Goal: Information Seeking & Learning: Learn about a topic

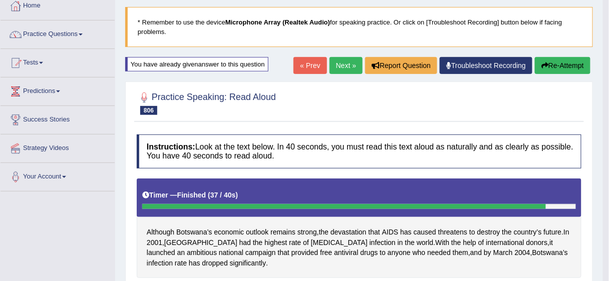
scroll to position [59, 0]
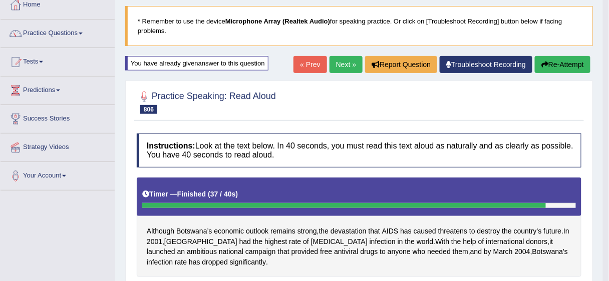
click at [574, 61] on button "Re-Attempt" at bounding box center [563, 64] width 56 height 17
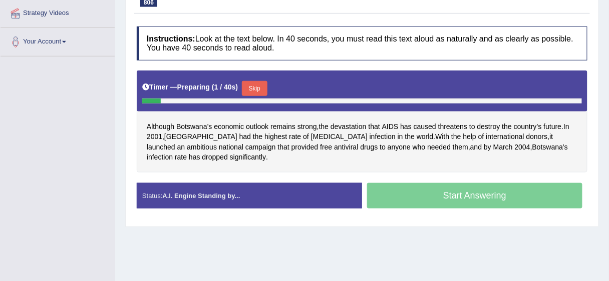
scroll to position [195, 0]
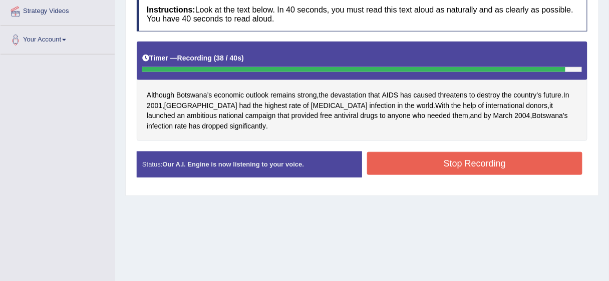
click at [469, 152] on button "Stop Recording" at bounding box center [474, 163] width 215 height 23
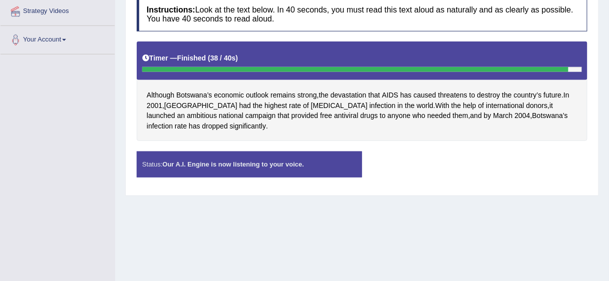
click at [463, 163] on div "Status: Our A.I. Engine is now listening to your voice. Start Answering Stop Re…" at bounding box center [362, 170] width 450 height 36
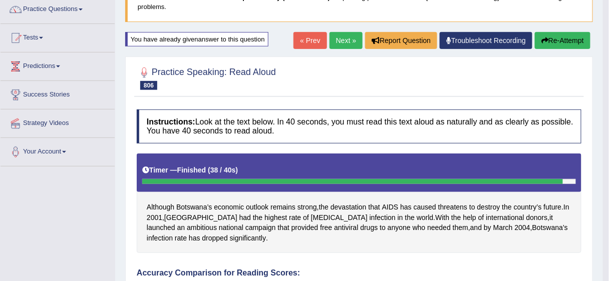
scroll to position [81, 0]
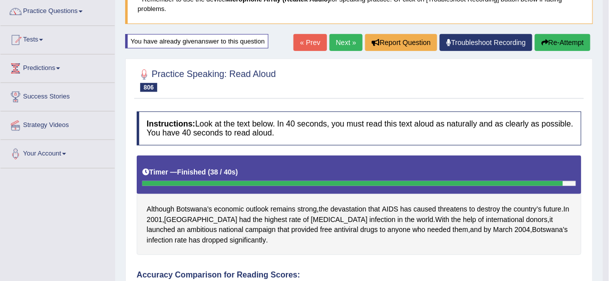
click at [558, 40] on button "Re-Attempt" at bounding box center [563, 42] width 56 height 17
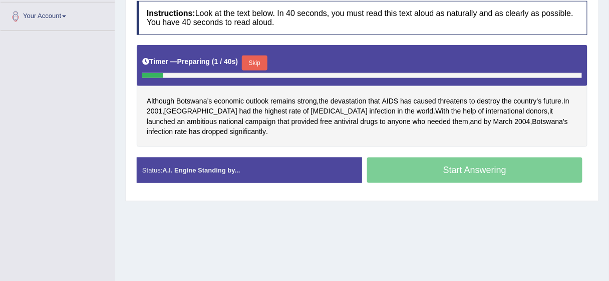
click at [258, 56] on button "Skip" at bounding box center [254, 63] width 25 height 15
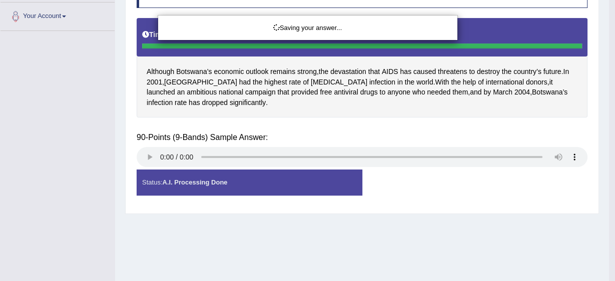
click at [458, 138] on div "Saving your answer..." at bounding box center [307, 140] width 615 height 281
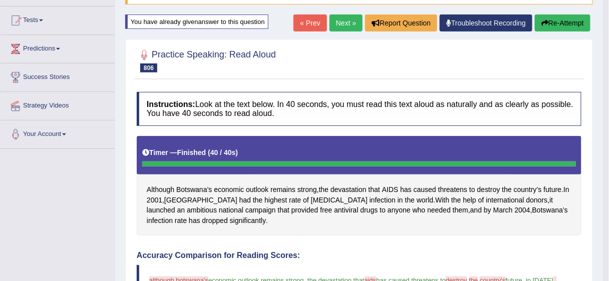
scroll to position [95, 0]
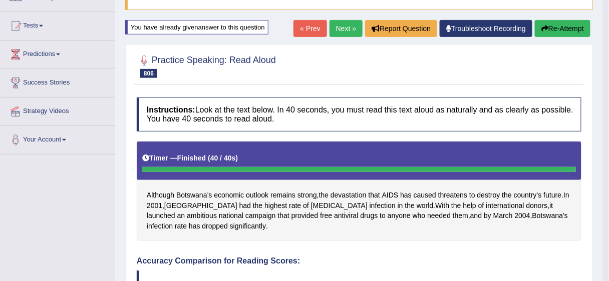
click at [570, 25] on button "Re-Attempt" at bounding box center [563, 28] width 56 height 17
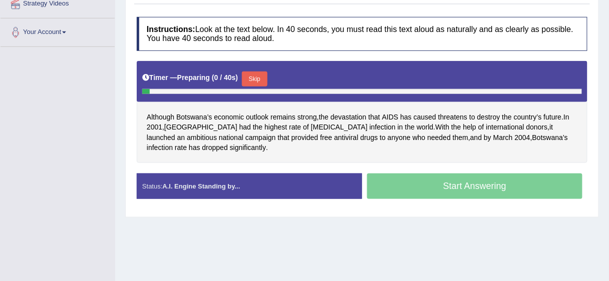
scroll to position [213, 0]
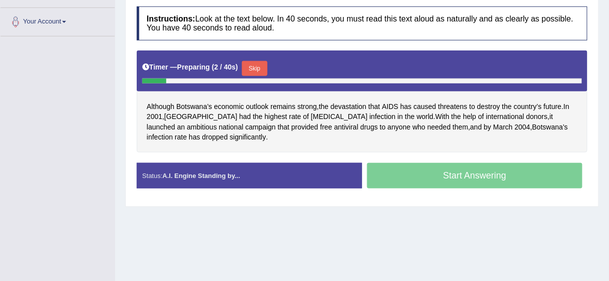
click at [257, 65] on button "Skip" at bounding box center [254, 68] width 25 height 15
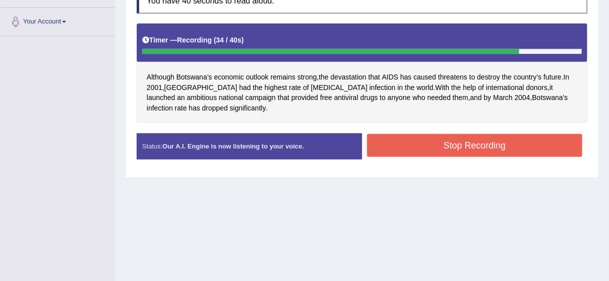
click at [448, 141] on button "Stop Recording" at bounding box center [474, 145] width 215 height 23
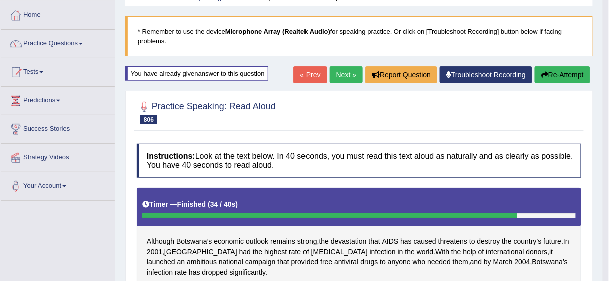
scroll to position [45, 0]
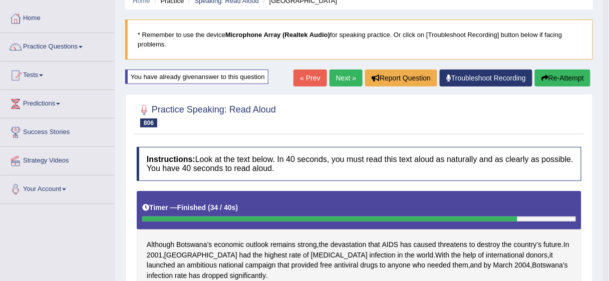
click at [560, 75] on button "Re-Attempt" at bounding box center [563, 78] width 56 height 17
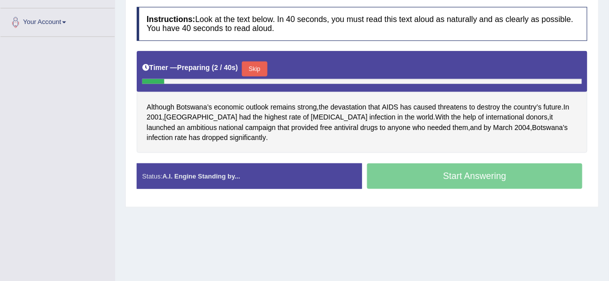
scroll to position [213, 0]
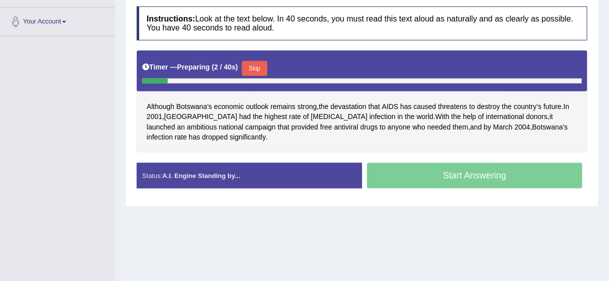
click at [263, 67] on button "Skip" at bounding box center [254, 68] width 25 height 15
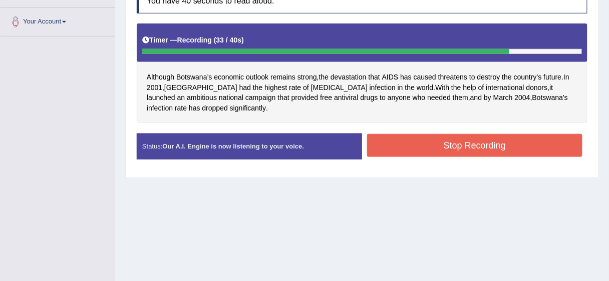
click at [453, 144] on button "Stop Recording" at bounding box center [474, 145] width 215 height 23
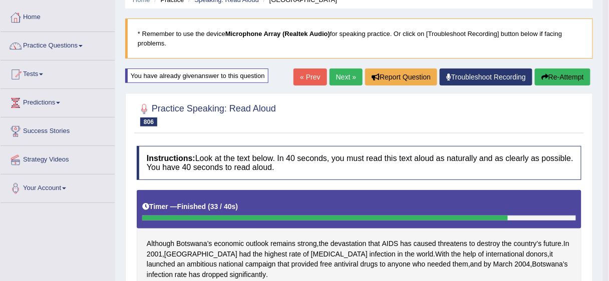
scroll to position [44, 0]
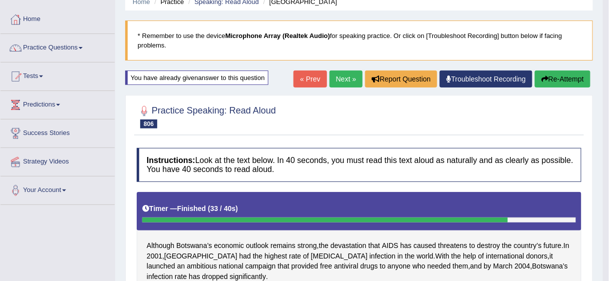
click at [340, 78] on link "Next »" at bounding box center [345, 79] width 33 height 17
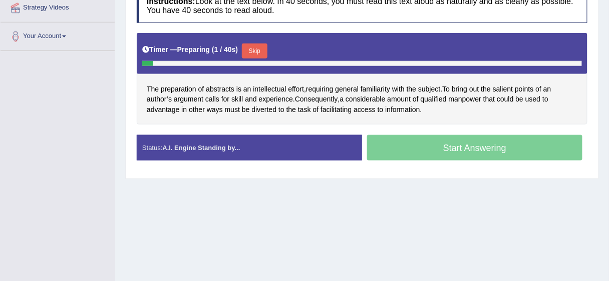
scroll to position [199, 0]
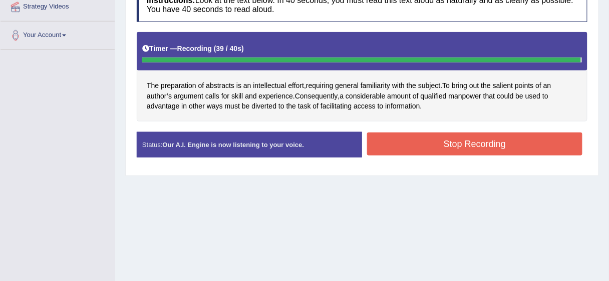
click at [466, 149] on button "Stop Recording" at bounding box center [474, 144] width 215 height 23
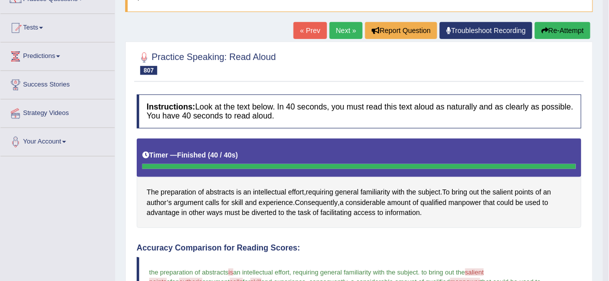
scroll to position [91, 0]
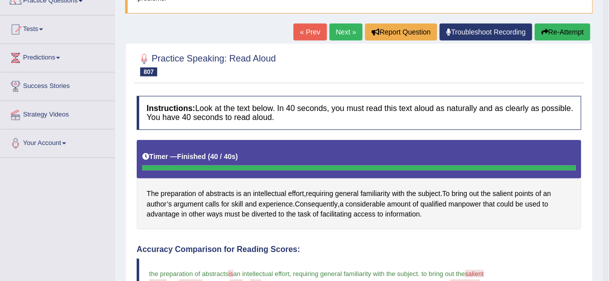
click at [569, 31] on button "Re-Attempt" at bounding box center [563, 32] width 56 height 17
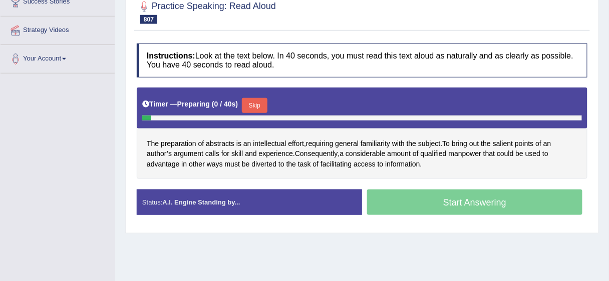
scroll to position [176, 0]
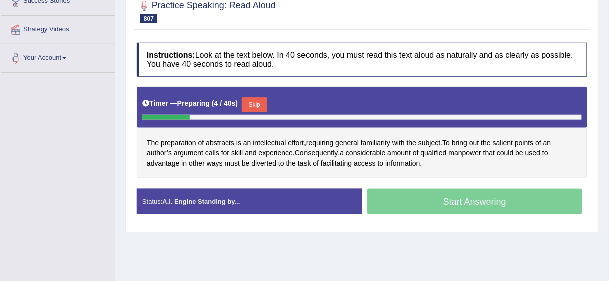
click at [263, 99] on button "Skip" at bounding box center [254, 105] width 25 height 15
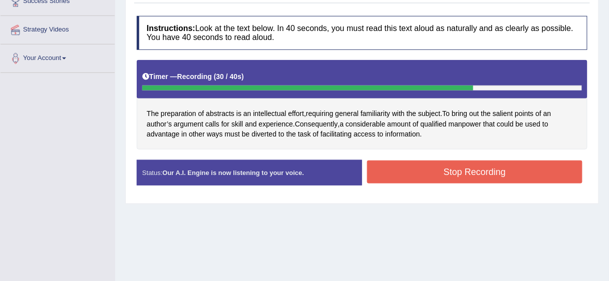
click at [468, 167] on button "Stop Recording" at bounding box center [474, 172] width 215 height 23
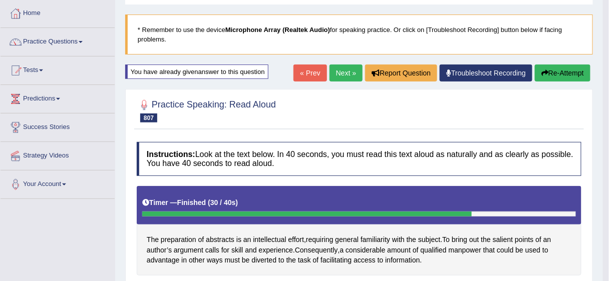
scroll to position [51, 0]
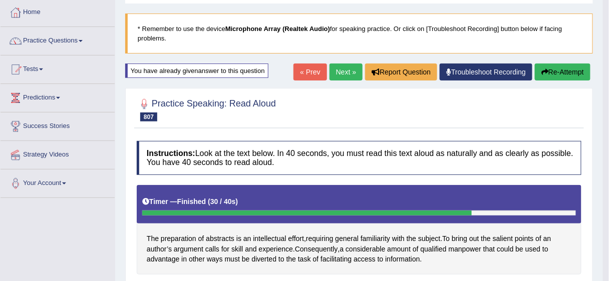
click at [559, 71] on button "Re-Attempt" at bounding box center [563, 72] width 56 height 17
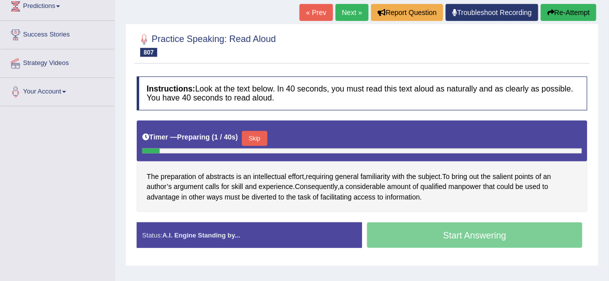
scroll to position [148, 0]
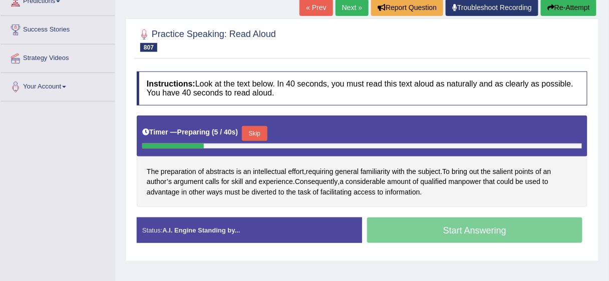
click at [252, 131] on button "Skip" at bounding box center [254, 133] width 25 height 15
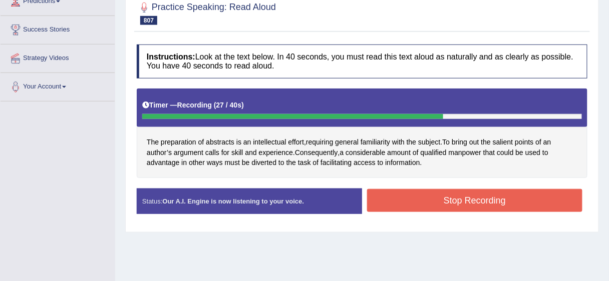
click at [456, 197] on button "Stop Recording" at bounding box center [474, 200] width 215 height 23
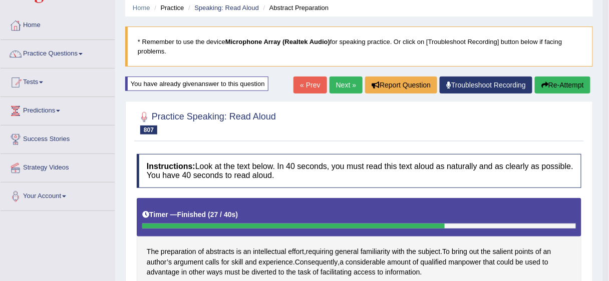
scroll to position [35, 0]
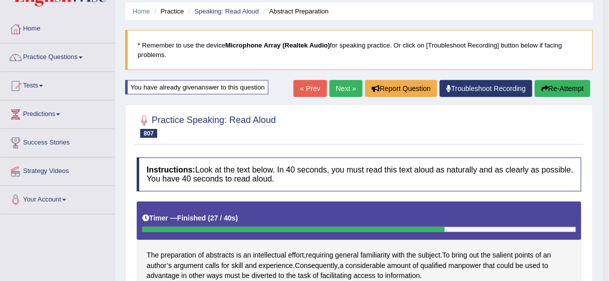
click at [342, 93] on link "Next »" at bounding box center [345, 88] width 33 height 17
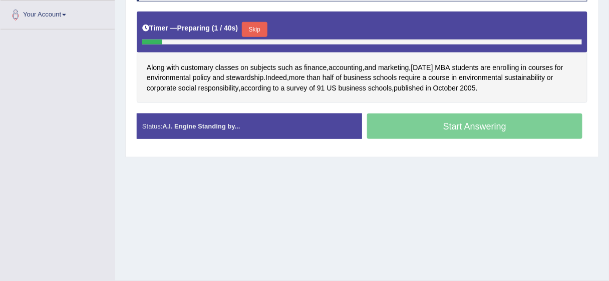
scroll to position [219, 0]
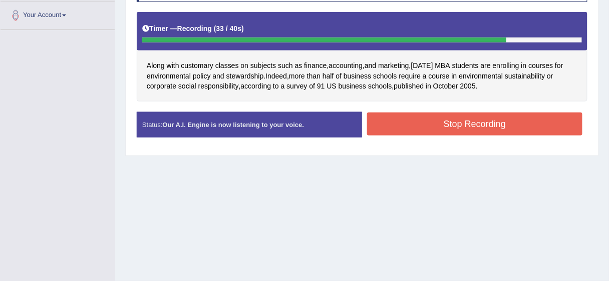
click at [477, 119] on button "Stop Recording" at bounding box center [474, 124] width 215 height 23
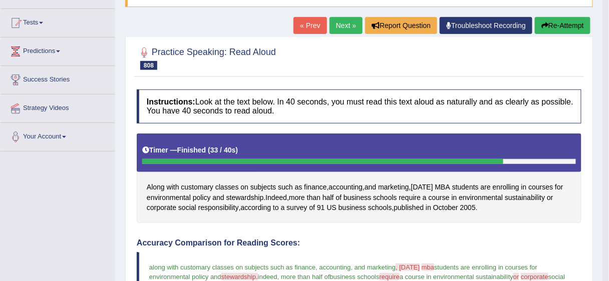
scroll to position [96, 0]
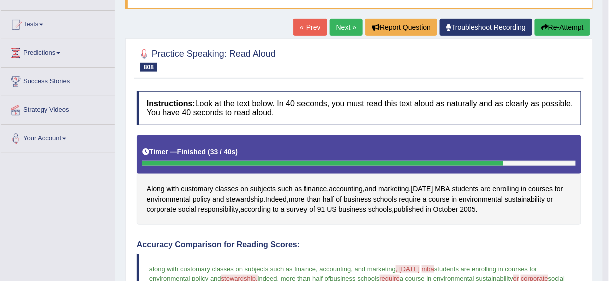
click at [567, 35] on div "« Prev Next » Report Question Troubleshoot Recording Re-Attempt" at bounding box center [442, 29] width 299 height 20
click at [562, 30] on button "Re-Attempt" at bounding box center [563, 27] width 56 height 17
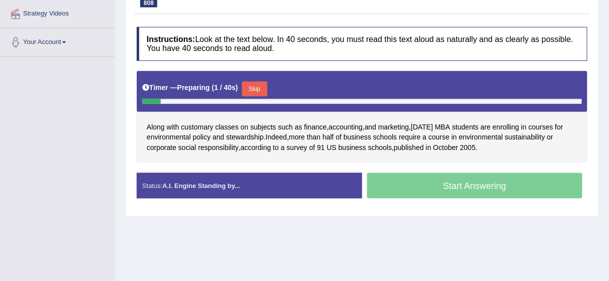
scroll to position [200, 0]
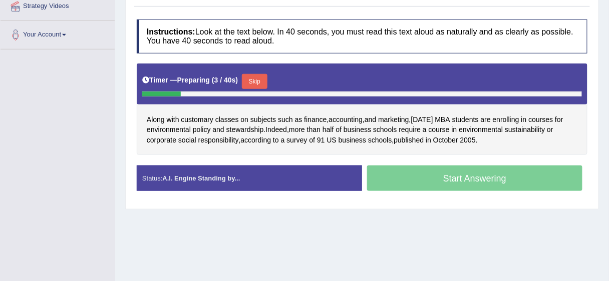
click at [259, 78] on button "Skip" at bounding box center [254, 81] width 25 height 15
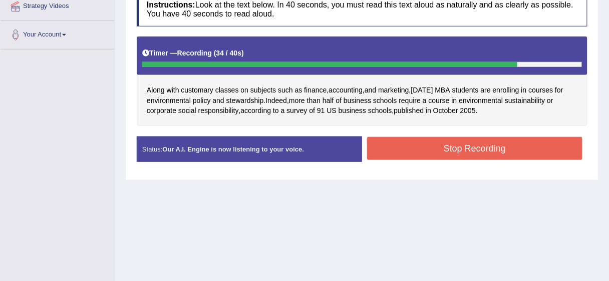
click at [471, 147] on button "Stop Recording" at bounding box center [474, 148] width 215 height 23
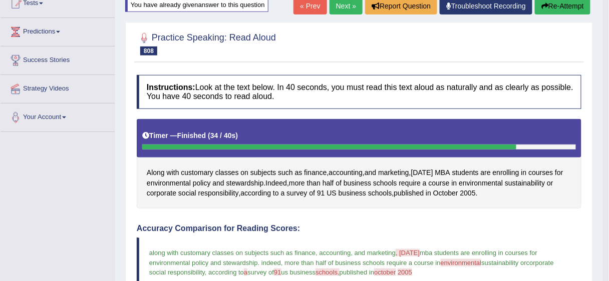
scroll to position [111, 0]
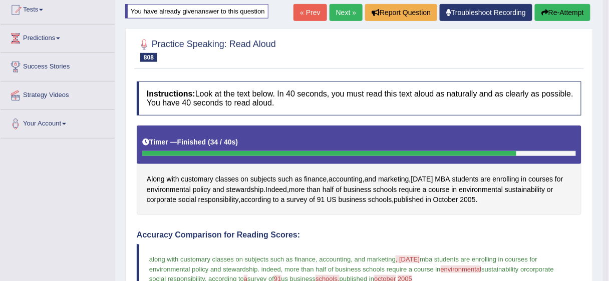
click at [554, 11] on button "Re-Attempt" at bounding box center [563, 12] width 56 height 17
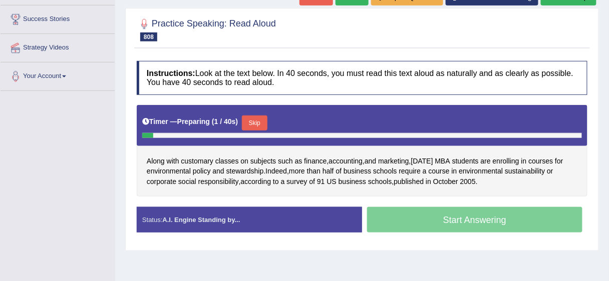
scroll to position [209, 0]
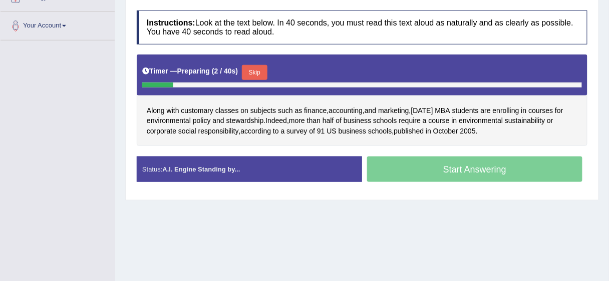
click at [260, 67] on button "Skip" at bounding box center [254, 72] width 25 height 15
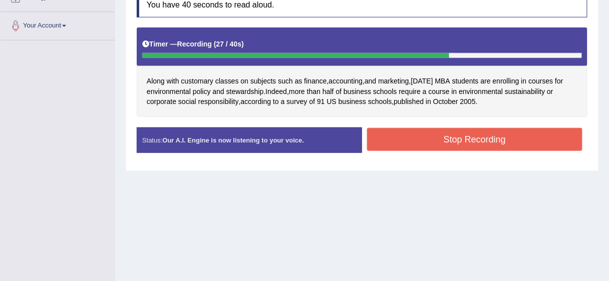
click at [478, 142] on button "Stop Recording" at bounding box center [474, 139] width 215 height 23
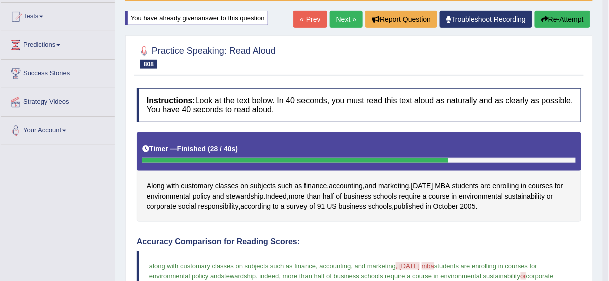
scroll to position [102, 0]
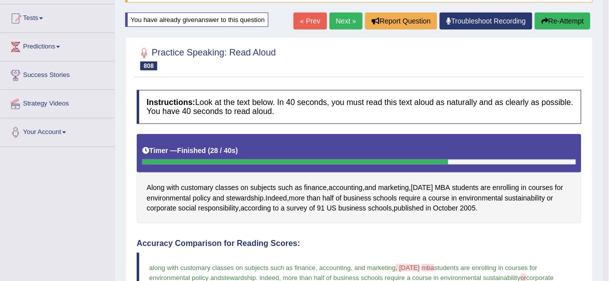
click at [561, 24] on button "Re-Attempt" at bounding box center [563, 21] width 56 height 17
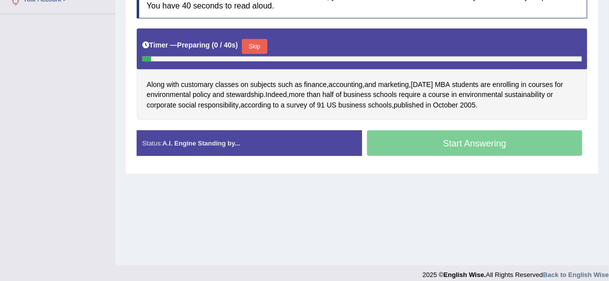
scroll to position [244, 0]
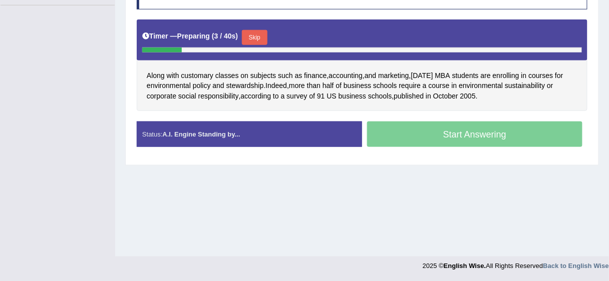
click at [255, 34] on button "Skip" at bounding box center [254, 37] width 25 height 15
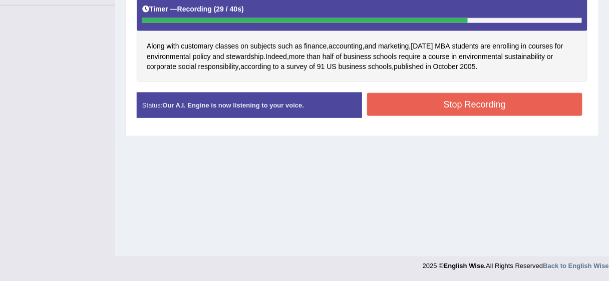
click at [455, 101] on button "Stop Recording" at bounding box center [474, 104] width 215 height 23
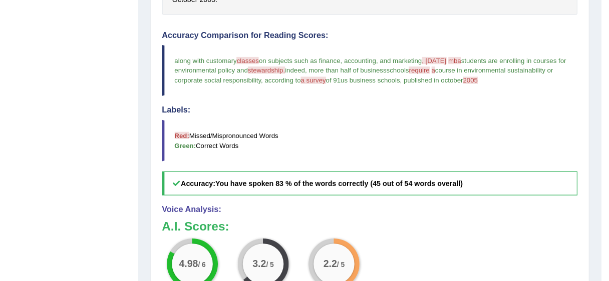
scroll to position [313, 0]
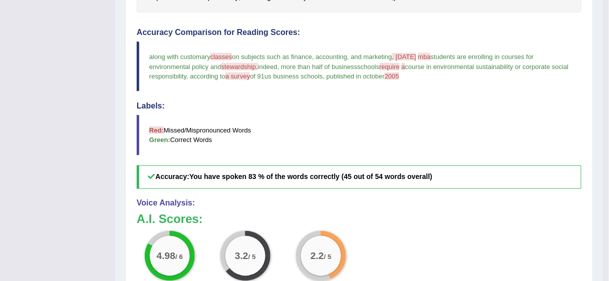
drag, startPoint x: 298, startPoint y: 1, endPoint x: 424, endPoint y: 209, distance: 244.1
click at [424, 209] on div "Voice Analysis: A.I. Scores: 4.98 / 6 Content 3.2 / 5 Oral fluency 2.2 / 5 Pron…" at bounding box center [359, 268] width 444 height 138
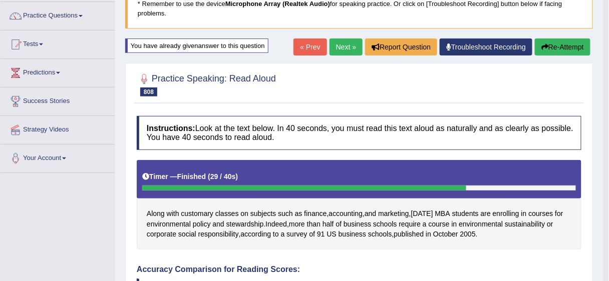
scroll to position [68, 0]
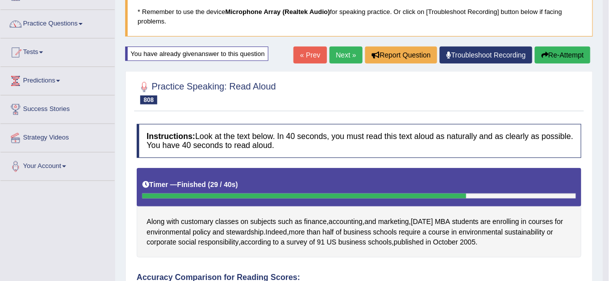
click at [556, 56] on button "Re-Attempt" at bounding box center [563, 55] width 56 height 17
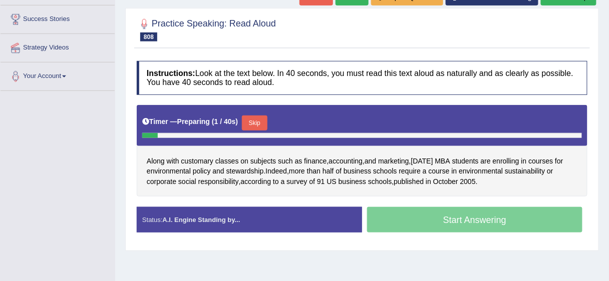
scroll to position [164, 0]
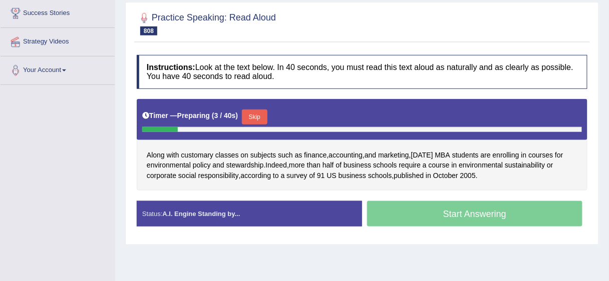
click at [259, 112] on button "Skip" at bounding box center [254, 117] width 25 height 15
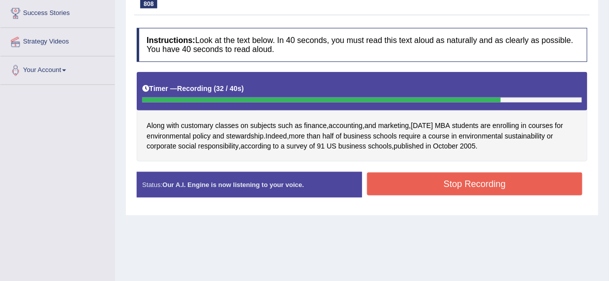
click at [456, 182] on button "Stop Recording" at bounding box center [474, 184] width 215 height 23
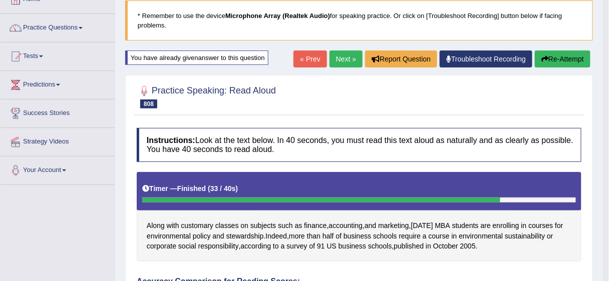
scroll to position [64, 0]
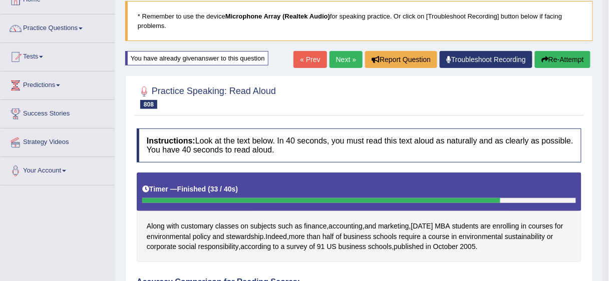
click at [344, 60] on link "Next »" at bounding box center [345, 59] width 33 height 17
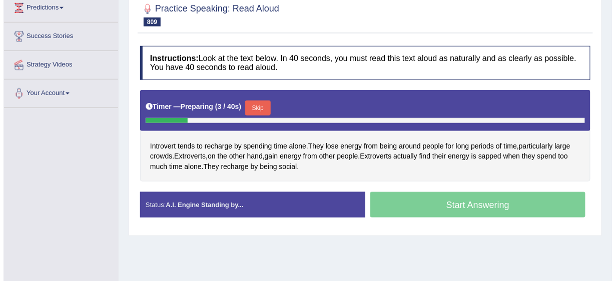
scroll to position [145, 0]
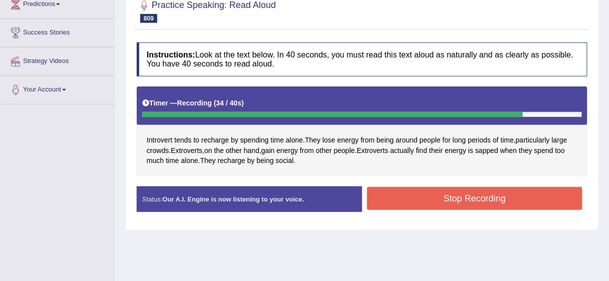
click at [465, 200] on button "Stop Recording" at bounding box center [474, 198] width 215 height 23
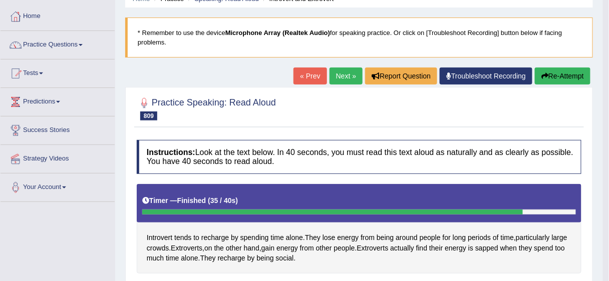
scroll to position [47, 0]
click at [559, 75] on button "Re-Attempt" at bounding box center [563, 76] width 56 height 17
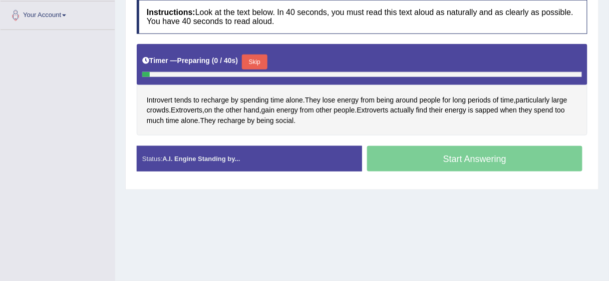
scroll to position [220, 0]
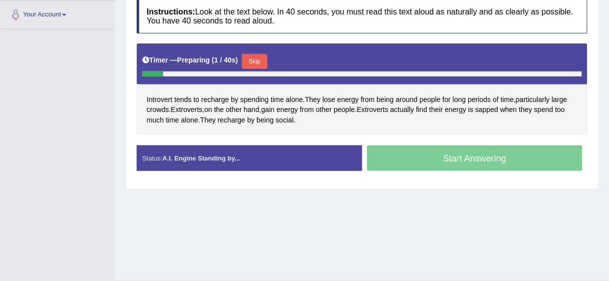
click at [256, 58] on button "Skip" at bounding box center [254, 61] width 25 height 15
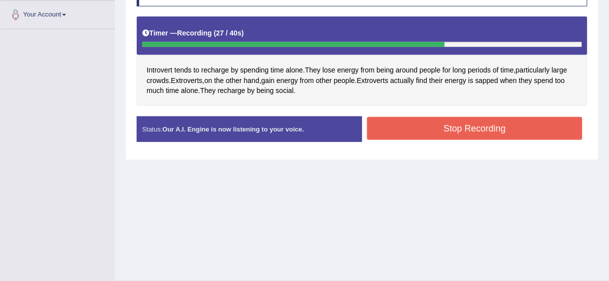
click at [469, 124] on button "Stop Recording" at bounding box center [474, 128] width 215 height 23
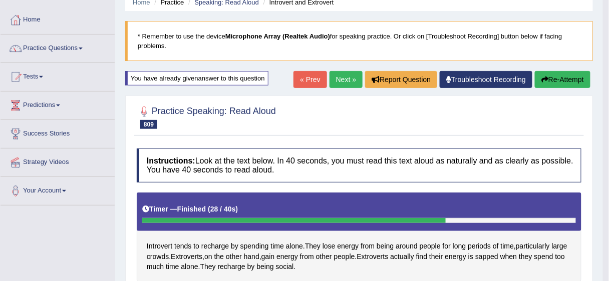
scroll to position [43, 0]
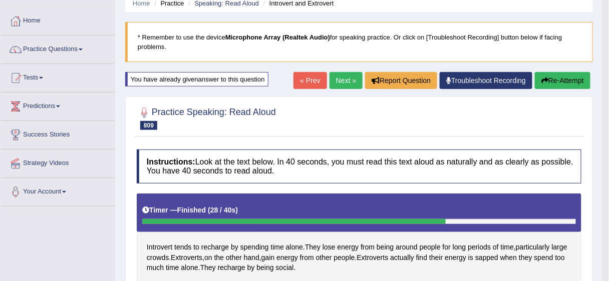
click at [558, 74] on button "Re-Attempt" at bounding box center [563, 80] width 56 height 17
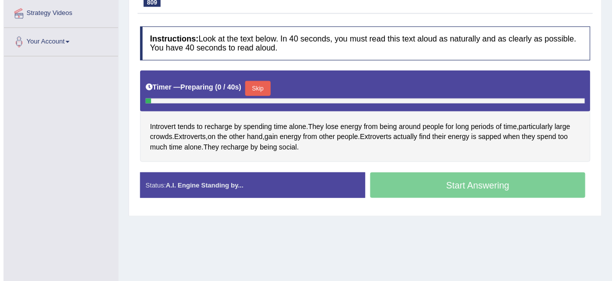
scroll to position [194, 0]
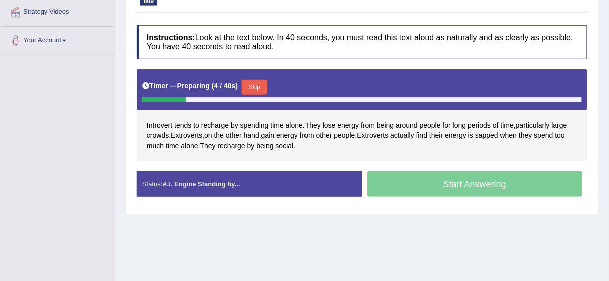
click at [258, 85] on button "Skip" at bounding box center [254, 87] width 25 height 15
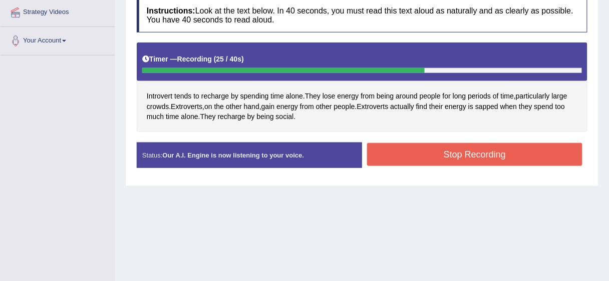
click at [469, 153] on button "Stop Recording" at bounding box center [474, 154] width 215 height 23
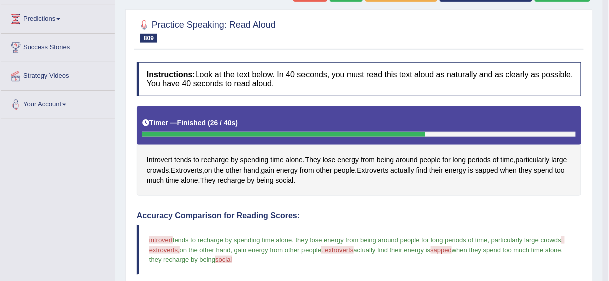
scroll to position [20, 0]
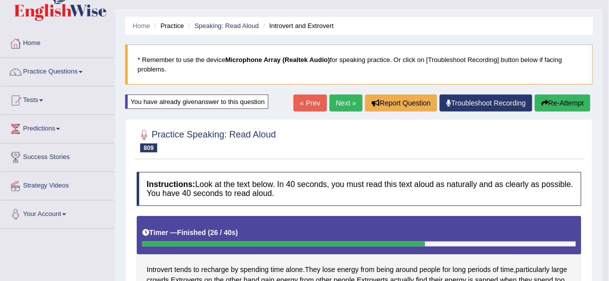
click at [341, 104] on link "Next »" at bounding box center [345, 103] width 33 height 17
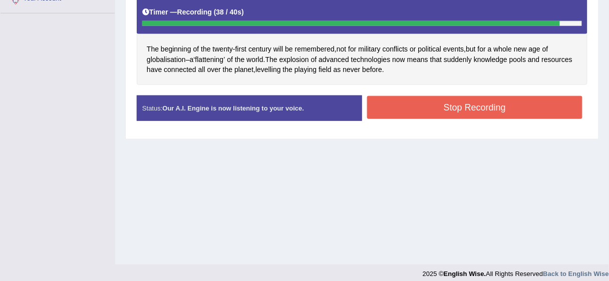
click at [480, 105] on button "Stop Recording" at bounding box center [474, 107] width 215 height 23
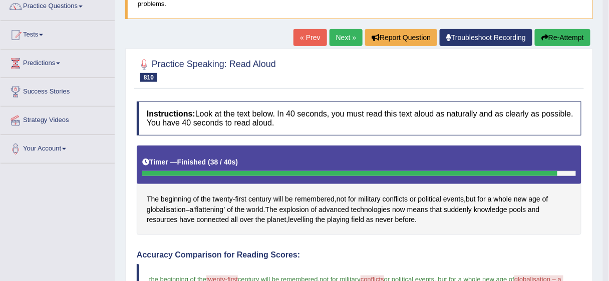
scroll to position [85, 0]
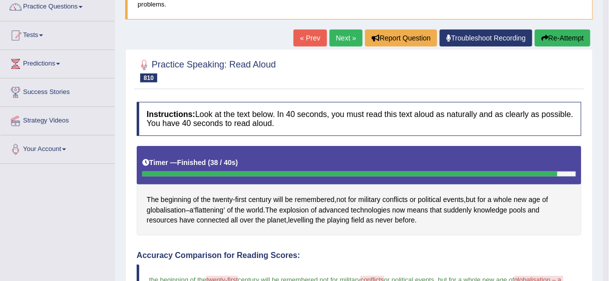
click at [564, 37] on button "Re-Attempt" at bounding box center [563, 38] width 56 height 17
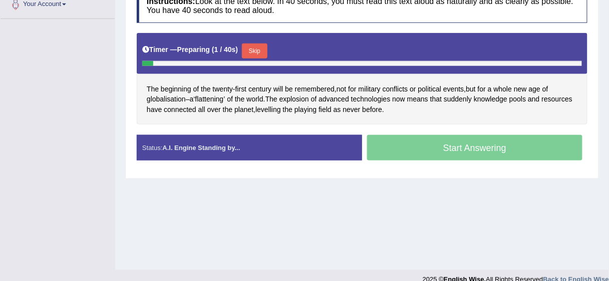
scroll to position [231, 0]
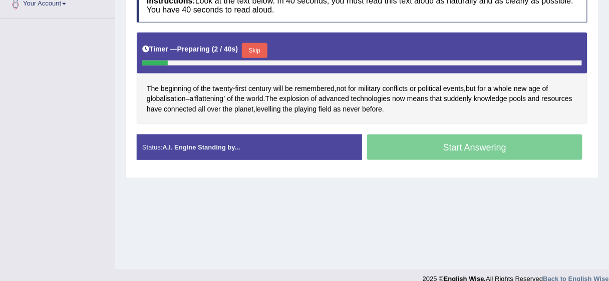
click at [260, 44] on button "Skip" at bounding box center [254, 50] width 25 height 15
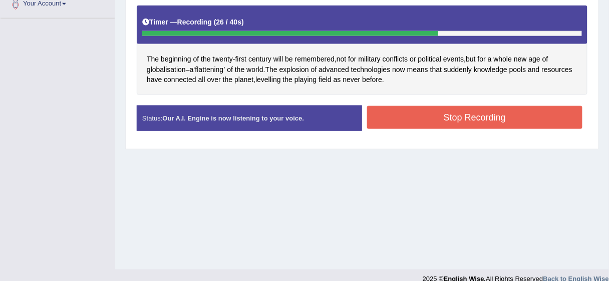
click at [484, 112] on button "Stop Recording" at bounding box center [474, 117] width 215 height 23
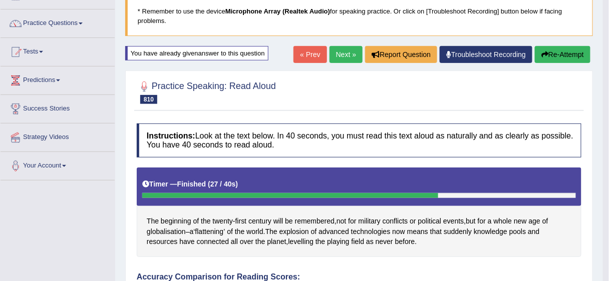
scroll to position [66, 0]
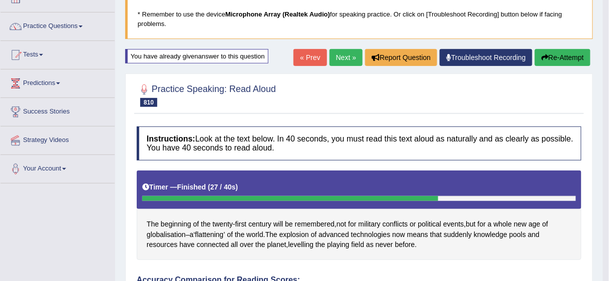
click at [37, 51] on link "Tests" at bounding box center [58, 53] width 114 height 25
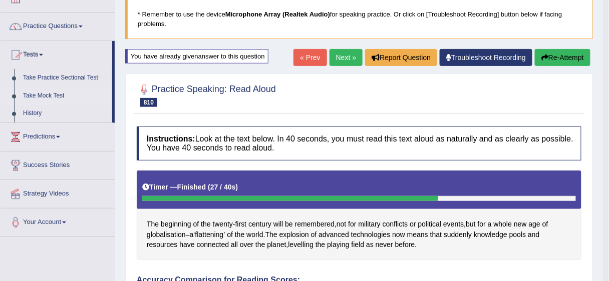
click at [58, 90] on link "Take Mock Test" at bounding box center [66, 96] width 94 height 18
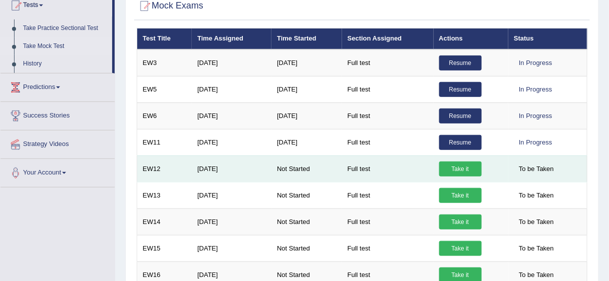
click at [456, 165] on link "Take it" at bounding box center [460, 169] width 43 height 15
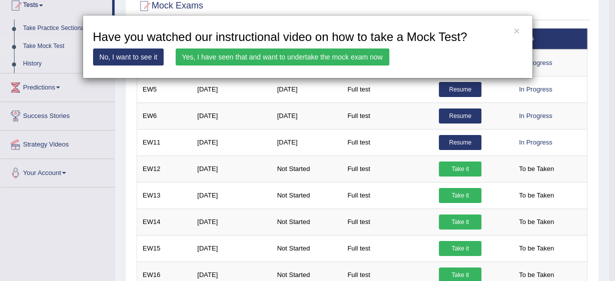
click at [349, 59] on link "Yes, I have seen that and want to undertake the mock exam now" at bounding box center [283, 57] width 214 height 17
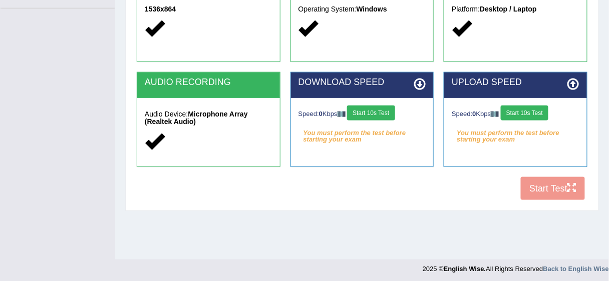
scroll to position [244, 0]
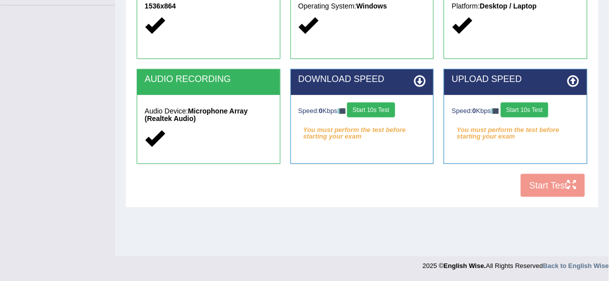
click at [238, 108] on strong "Microphone Array (Realtek Audio)" at bounding box center [196, 115] width 103 height 16
click at [364, 106] on button "Start 10s Test" at bounding box center [371, 110] width 48 height 15
click at [521, 110] on button "Start 10s Test" at bounding box center [525, 110] width 48 height 15
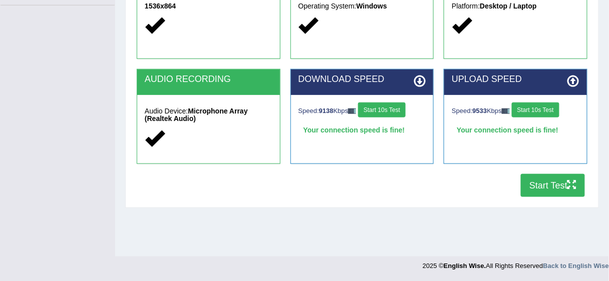
click at [553, 186] on button "Start Test" at bounding box center [553, 185] width 64 height 23
